Goal: Information Seeking & Learning: Find specific fact

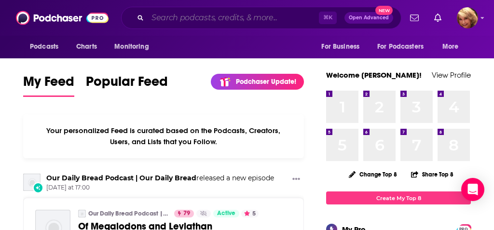
click at [162, 19] on input "Search podcasts, credits, & more..." at bounding box center [233, 17] width 171 height 15
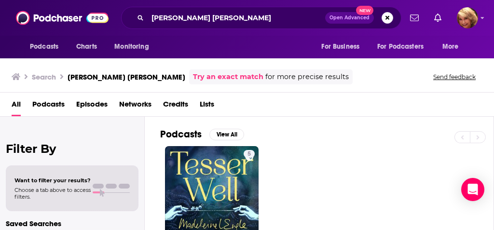
click at [301, 91] on div "Search [PERSON_NAME] [PERSON_NAME] Try an exact match for more precise results …" at bounding box center [247, 75] width 494 height 35
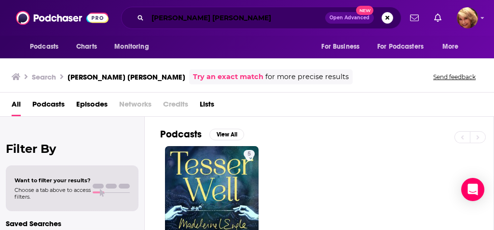
click at [170, 19] on input "[PERSON_NAME] [PERSON_NAME]" at bounding box center [236, 17] width 177 height 15
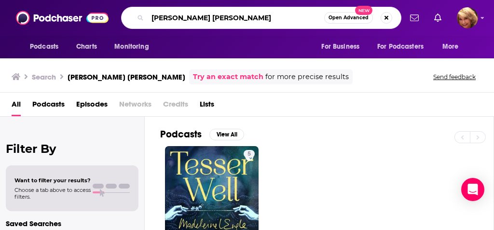
type input "[PERSON_NAME] [PERSON_NAME]"
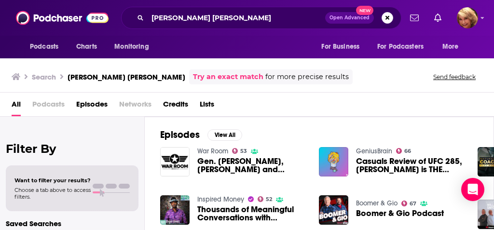
click at [180, 204] on img "Thousands of Meaningful Conversations with Engel Jones" at bounding box center [174, 209] width 29 height 29
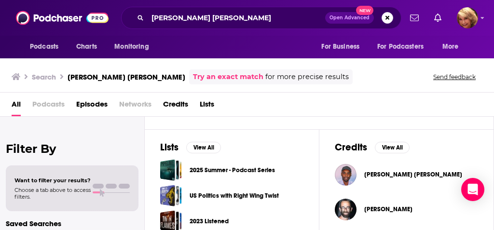
scroll to position [165, 0]
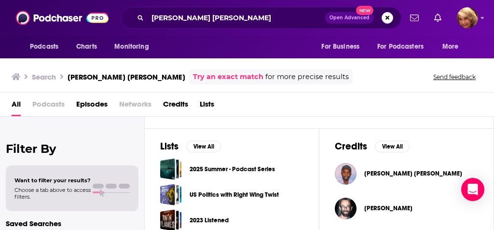
click at [397, 175] on span "[PERSON_NAME] [PERSON_NAME]" at bounding box center [413, 174] width 98 height 8
